Goal: Information Seeking & Learning: Learn about a topic

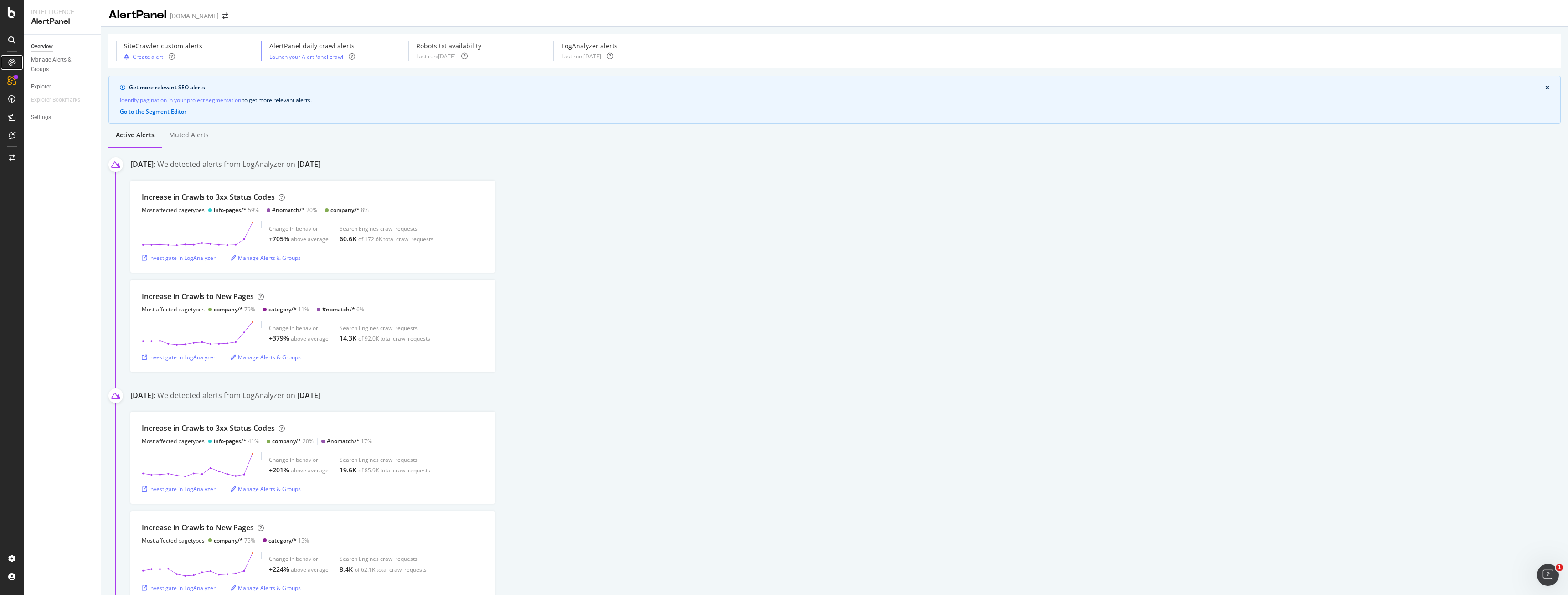
click at [9, 61] on icon at bounding box center [12, 63] width 7 height 7
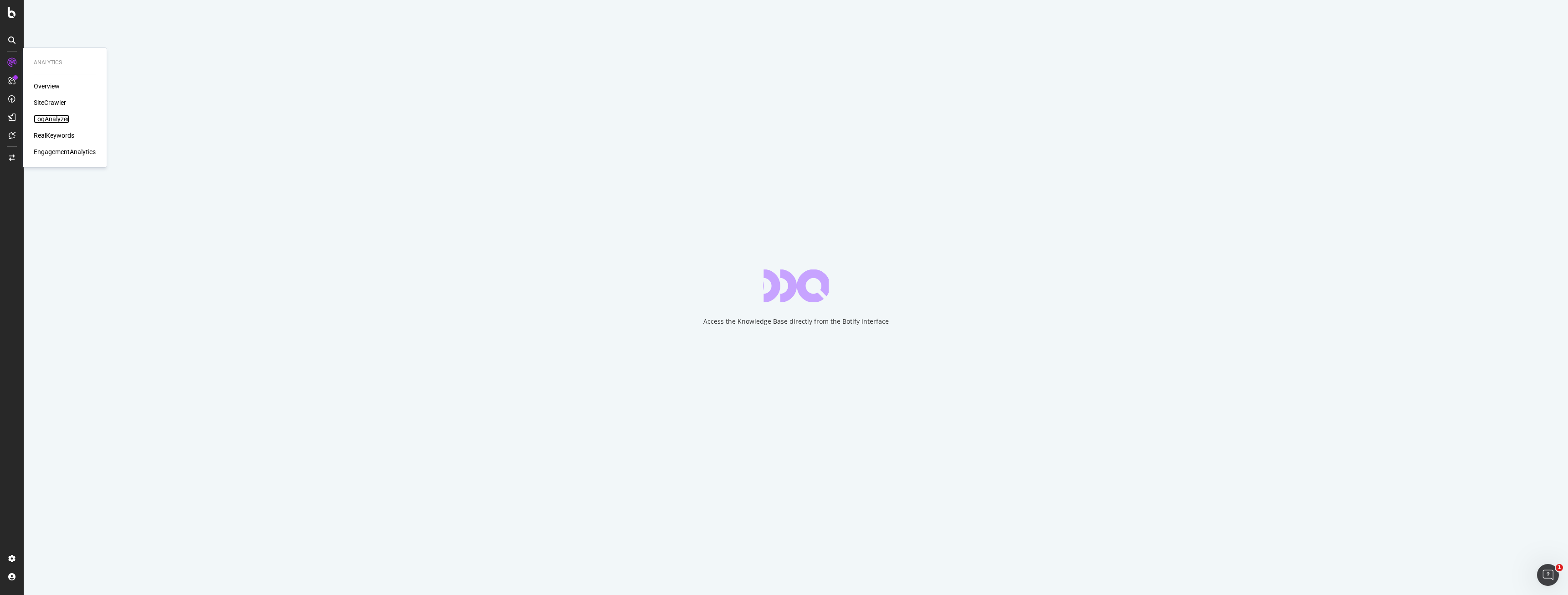
click at [39, 115] on div "LogAnalyzer" at bounding box center [51, 119] width 35 height 9
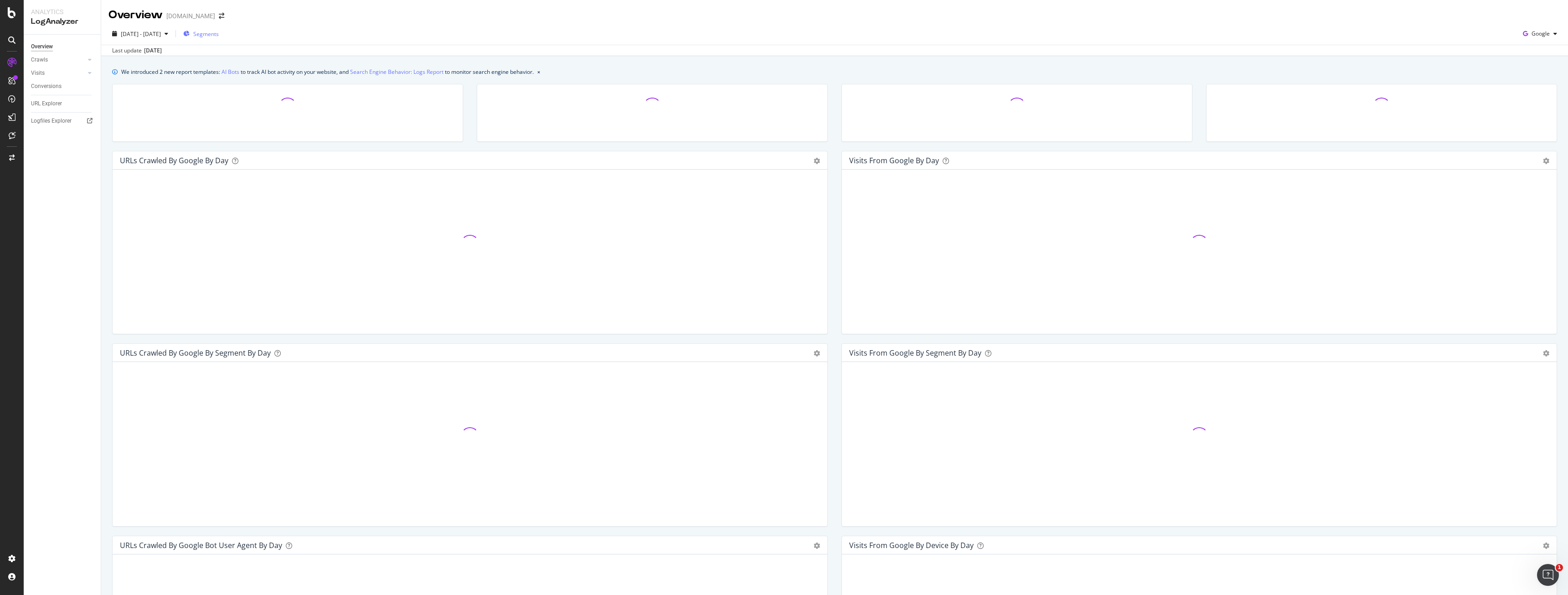
click at [222, 36] on button "Segments" at bounding box center [201, 33] width 43 height 15
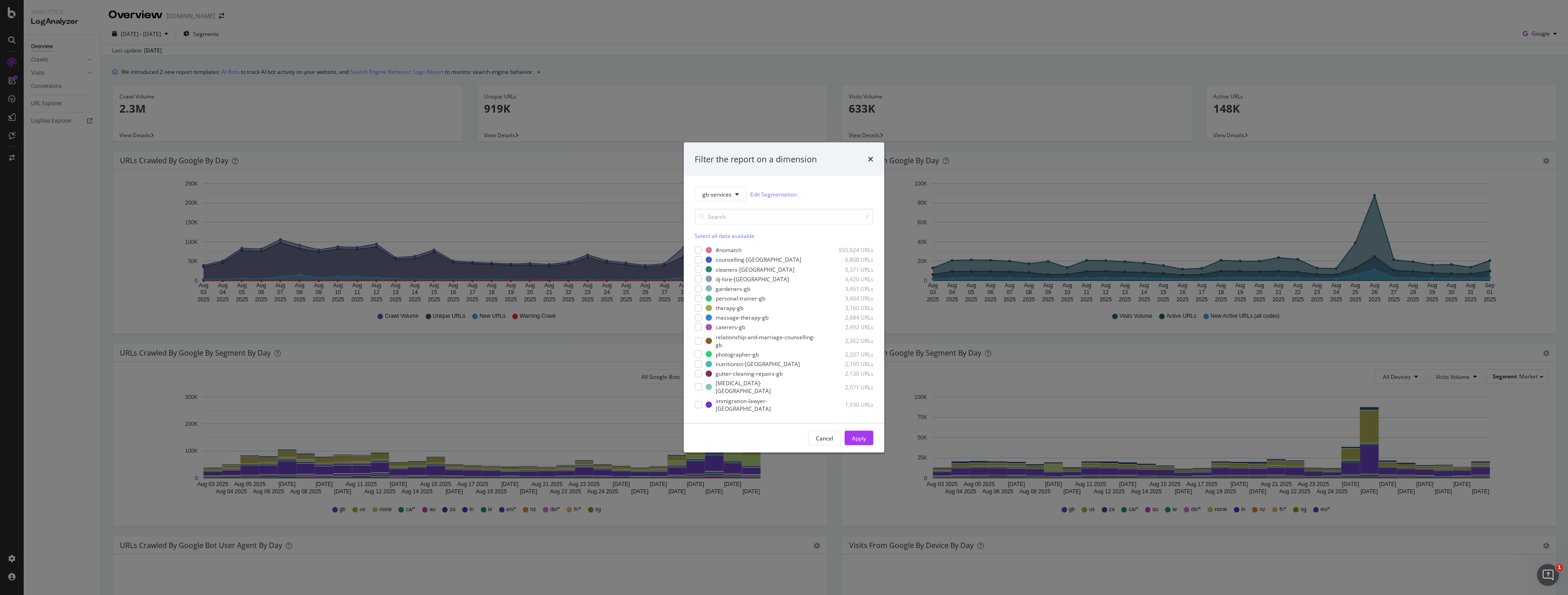
click at [658, 156] on div "Filter the report on a dimension gb-services Edit Segmentation Select all data …" at bounding box center [784, 297] width 1568 height 595
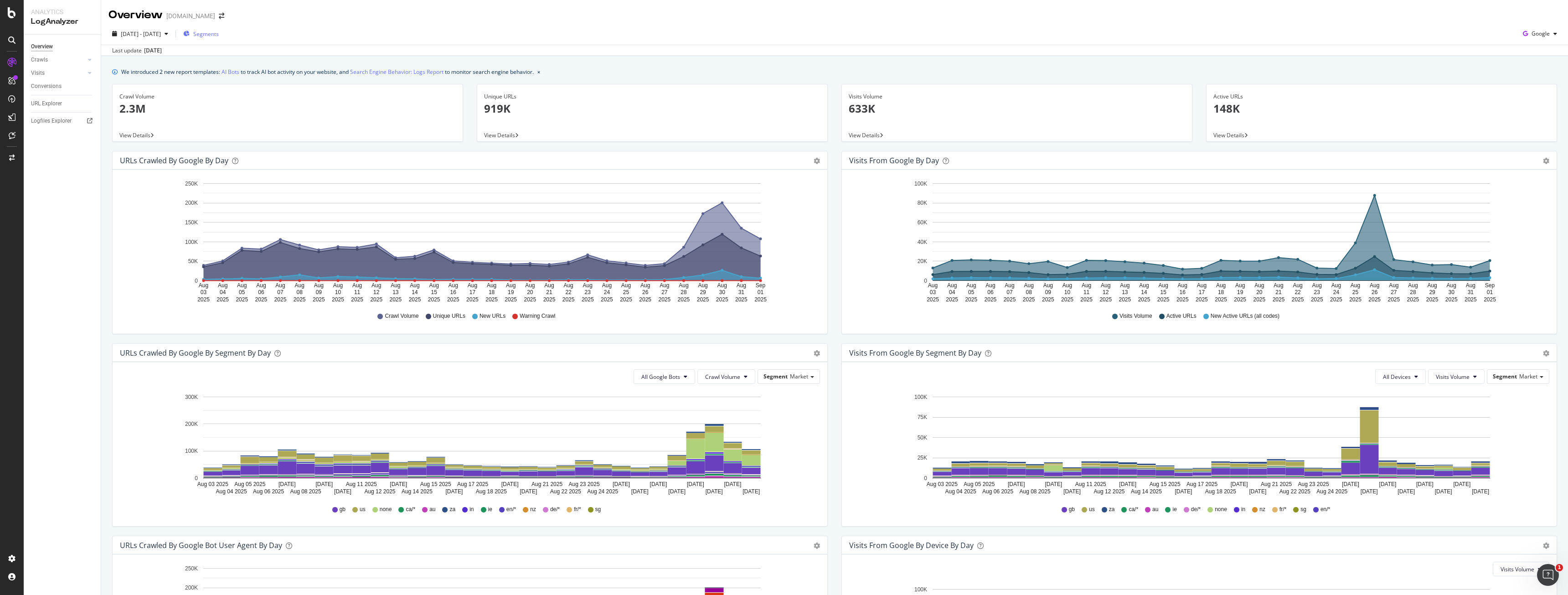
click at [219, 37] on span "Segments" at bounding box center [206, 33] width 26 height 8
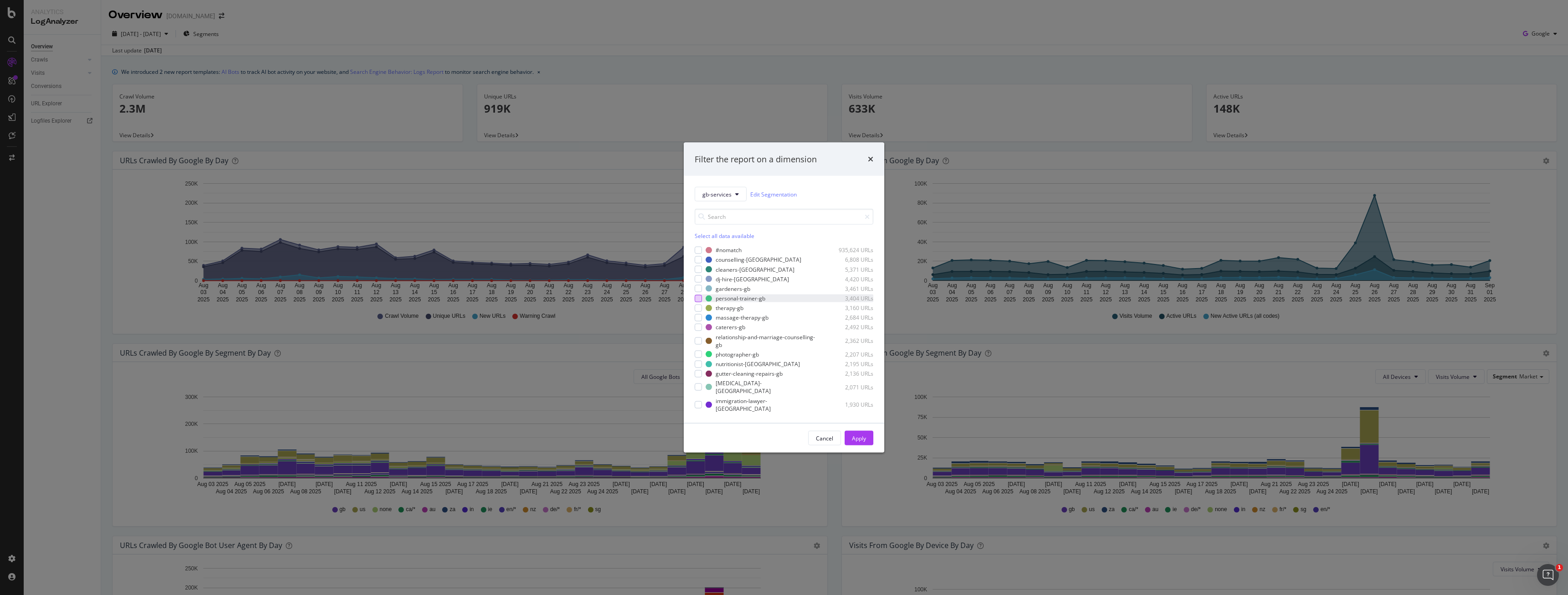
click at [699, 298] on div "modal" at bounding box center [698, 298] width 7 height 7
click at [869, 443] on button "Apply" at bounding box center [859, 438] width 29 height 15
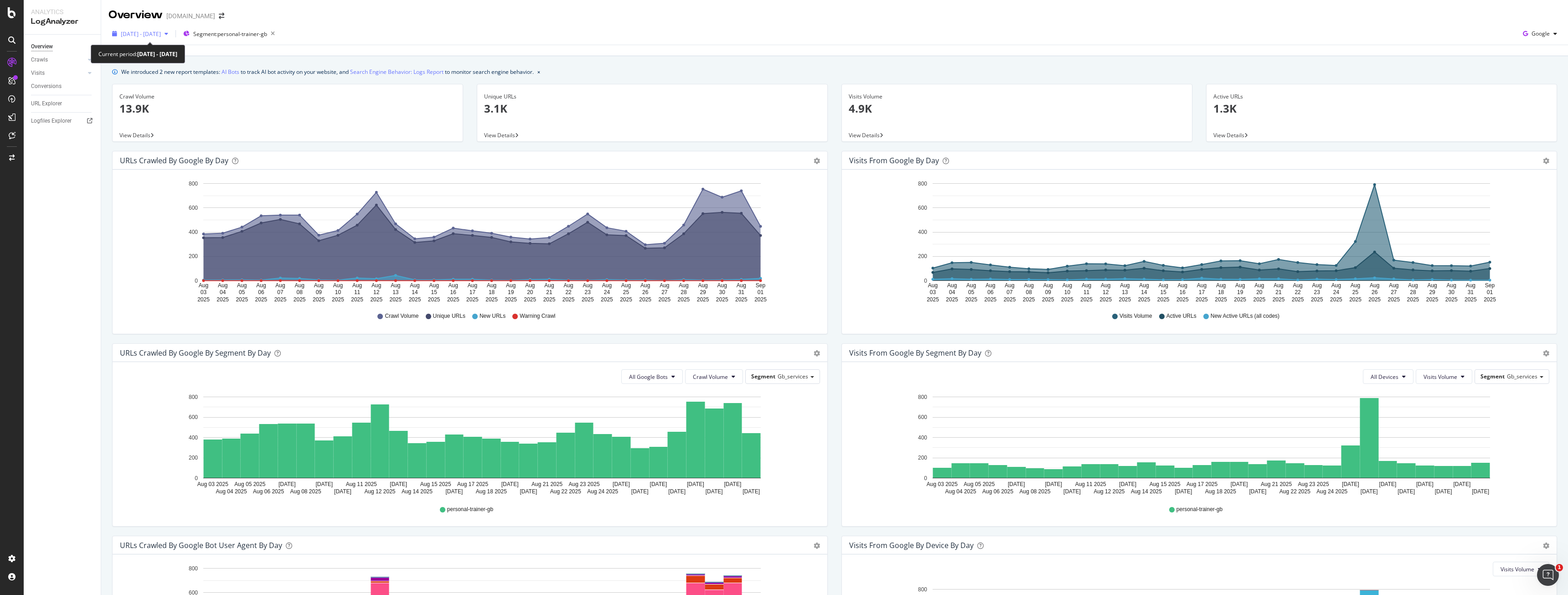
click at [164, 38] on div "[DATE] - [DATE]" at bounding box center [140, 33] width 63 height 13
click at [158, 97] on div "Last 6 Months" at bounding box center [150, 98] width 35 height 8
type input "[DATE]"
click at [225, 199] on button "Apply" at bounding box center [211, 193] width 29 height 15
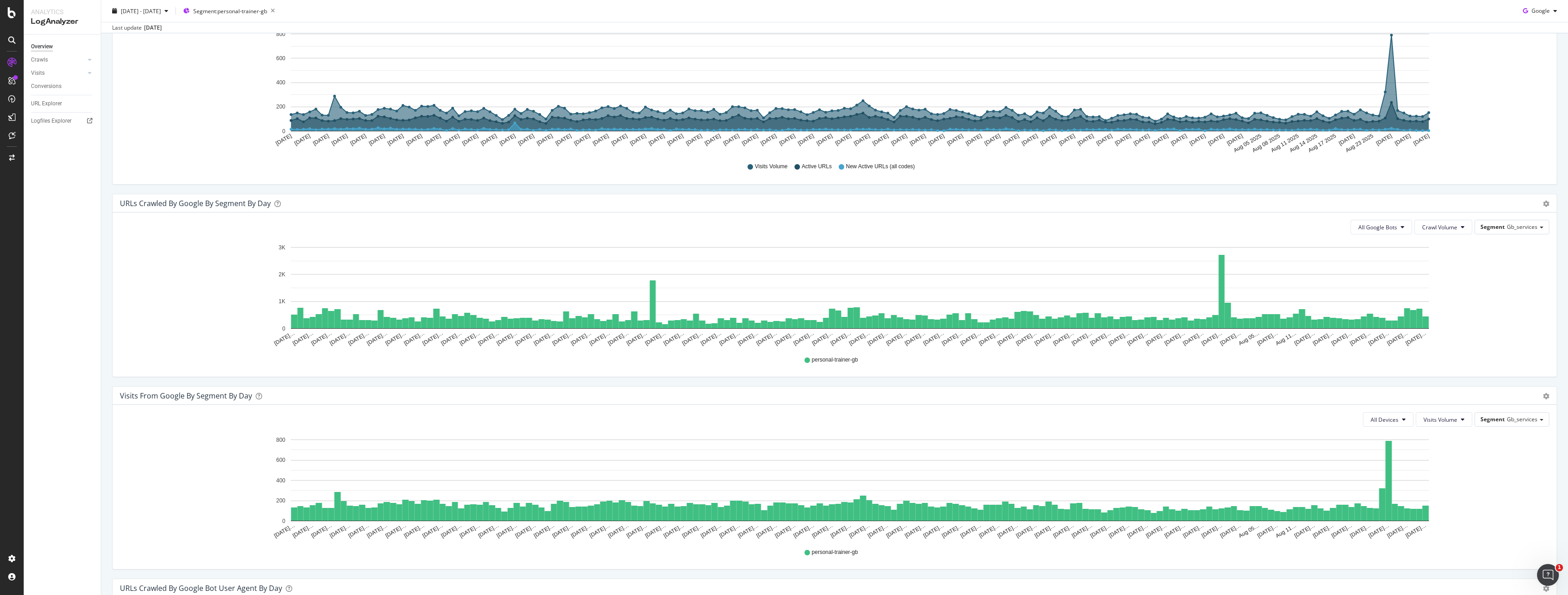
scroll to position [410, 0]
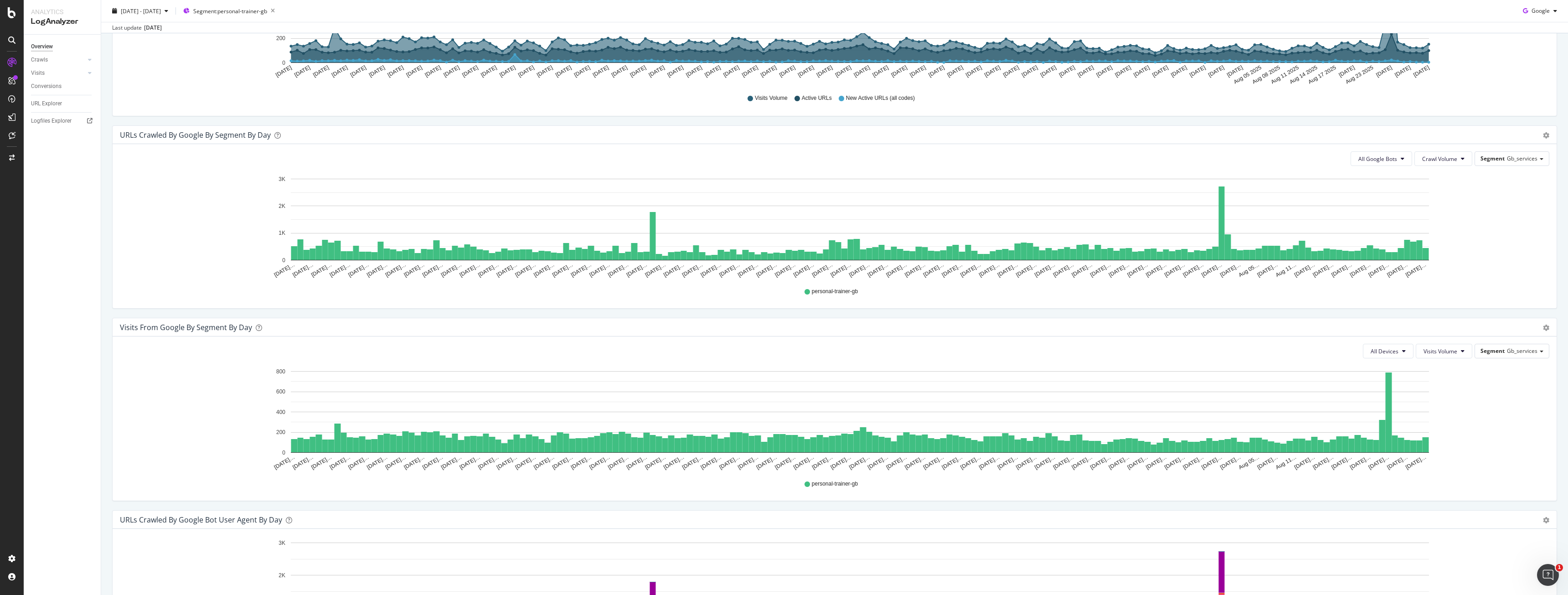
click at [1384, 150] on div "All Google Bots Crawl Volume Segment Gb_services Hold CTRL while clicking to fi…" at bounding box center [835, 227] width 1444 height 164
click at [1384, 154] on button "All Google Bots" at bounding box center [1381, 159] width 61 height 15
click at [1393, 246] on span "Google Smartphone" at bounding box center [1385, 244] width 65 height 8
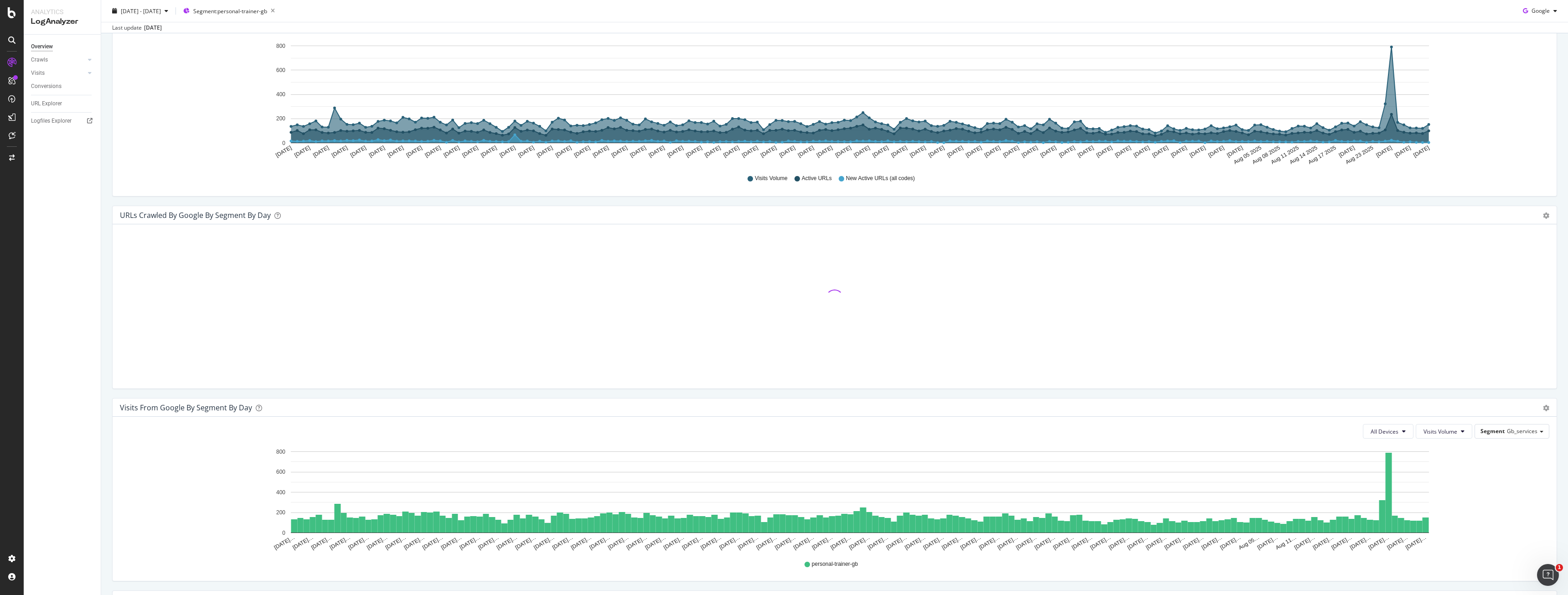
scroll to position [286, 0]
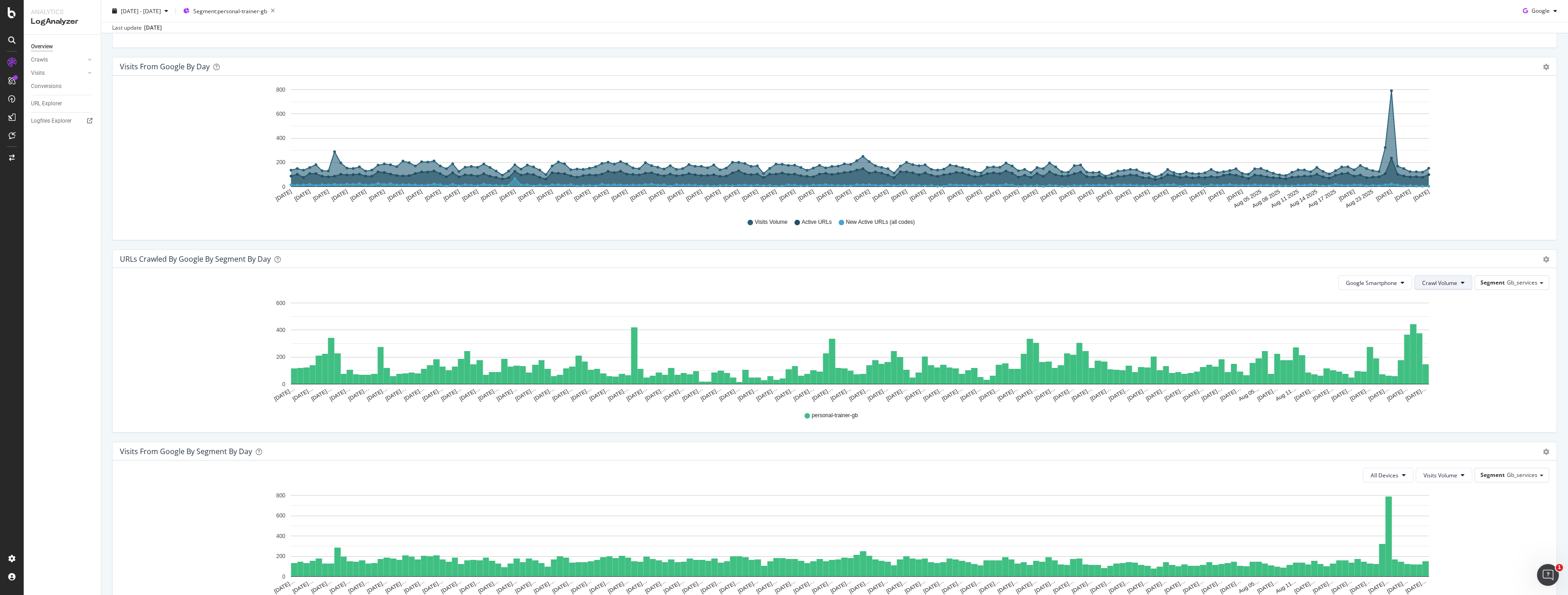
click at [1451, 283] on span "Crawl Volume" at bounding box center [1440, 283] width 35 height 8
click at [1494, 301] on icon "[DATE]… [DATE]… [DATE]… [DATE]… [DATE]… [DATE]… [DATE]… [DATE]… [DATE]… [DATE]……" at bounding box center [831, 350] width 1423 height 106
click at [1521, 277] on div "Segment Gb_services" at bounding box center [1511, 283] width 74 height 13
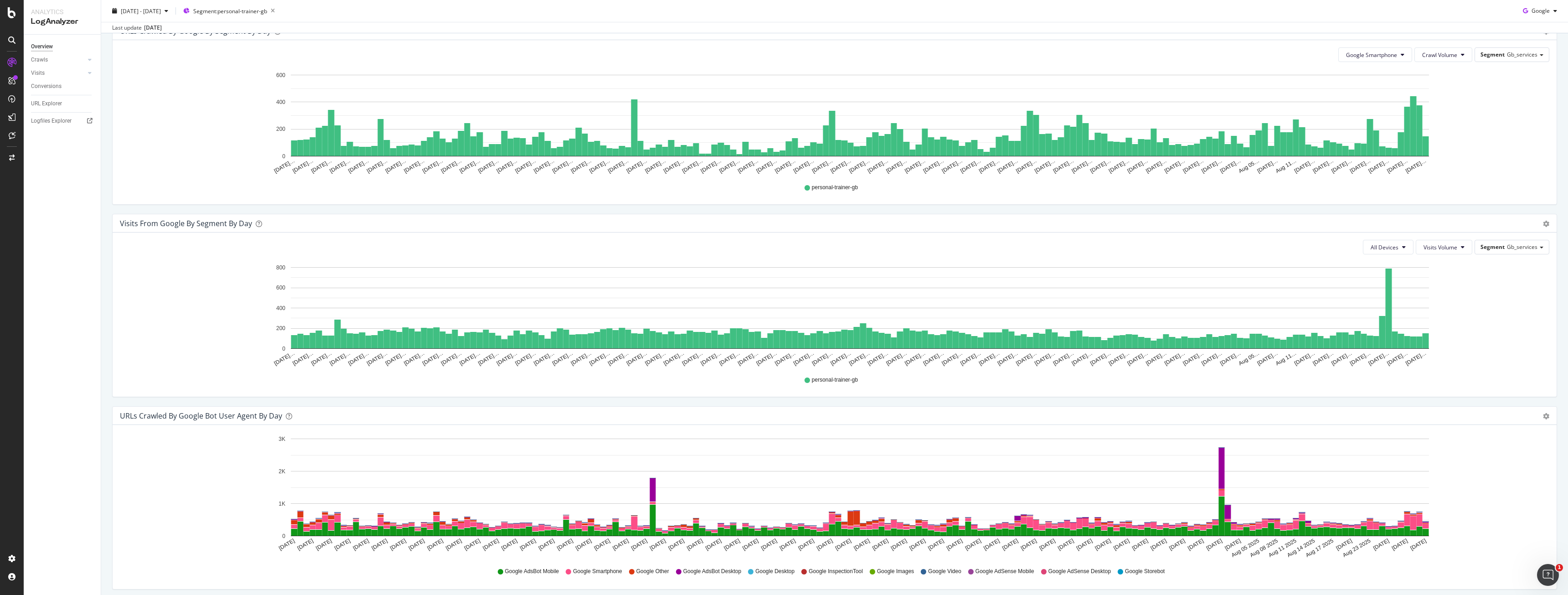
scroll to position [742, 0]
